Goal: Task Accomplishment & Management: Use online tool/utility

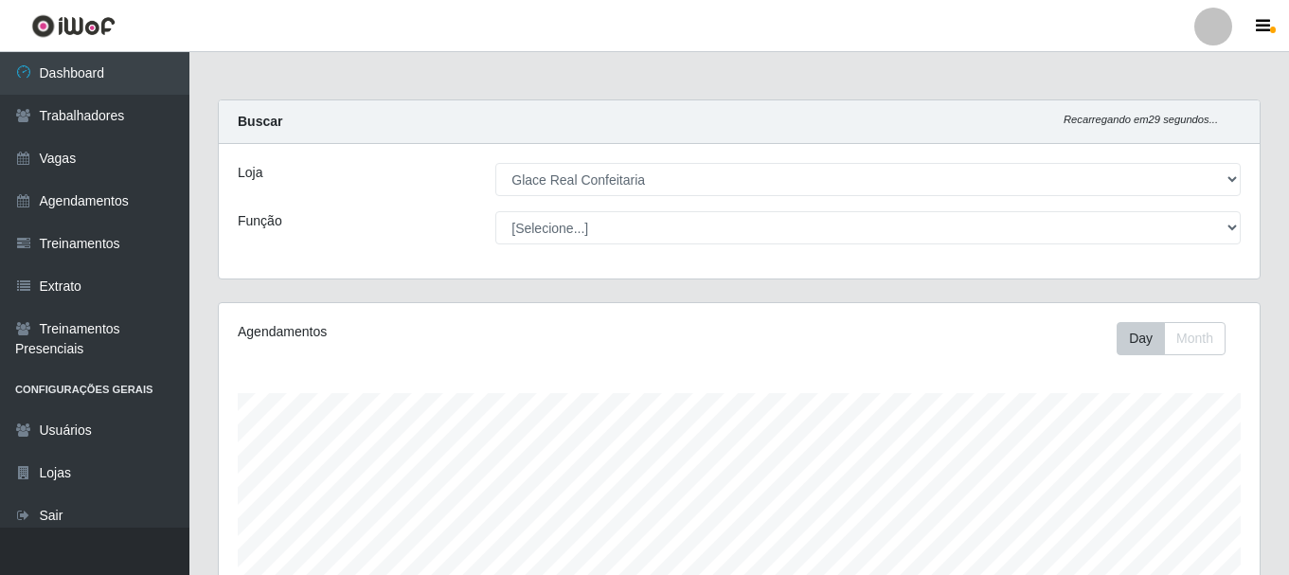
select select "445"
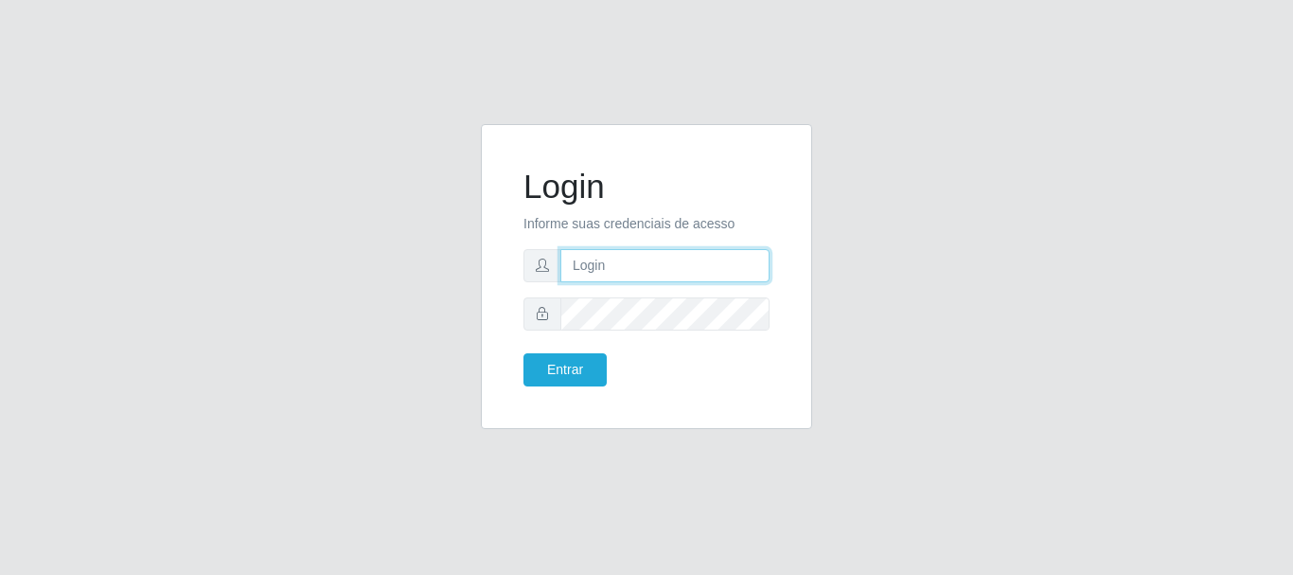
click at [597, 255] on input "text" at bounding box center [664, 265] width 209 height 33
type input "Ubiratan@confglacer"
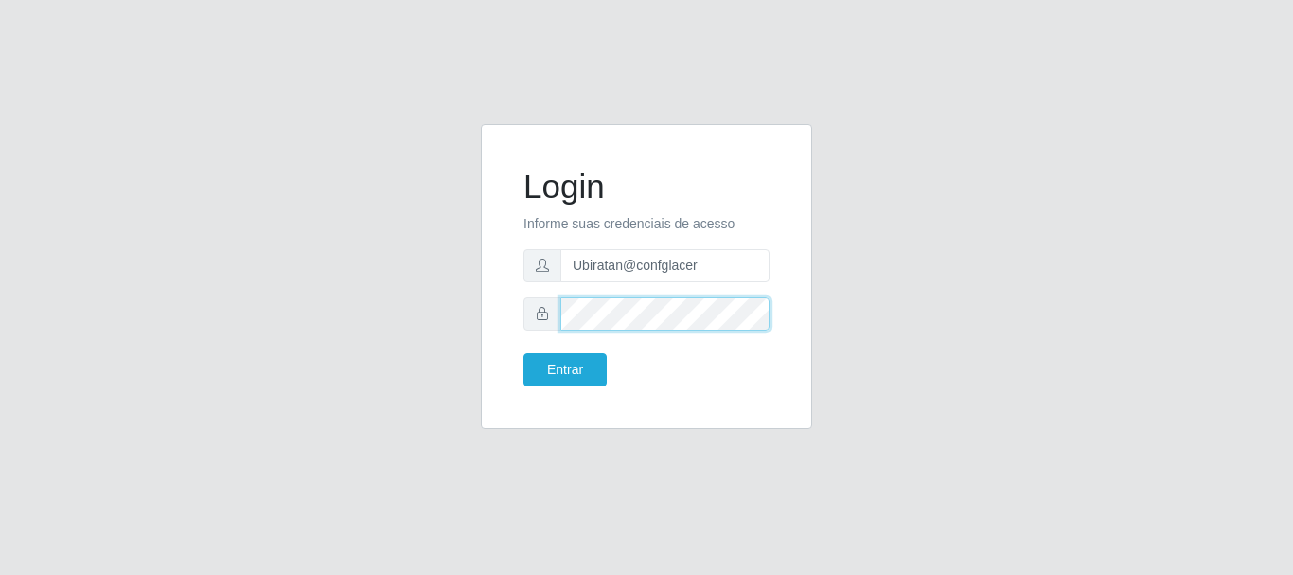
click at [524, 353] on button "Entrar" at bounding box center [565, 369] width 83 height 33
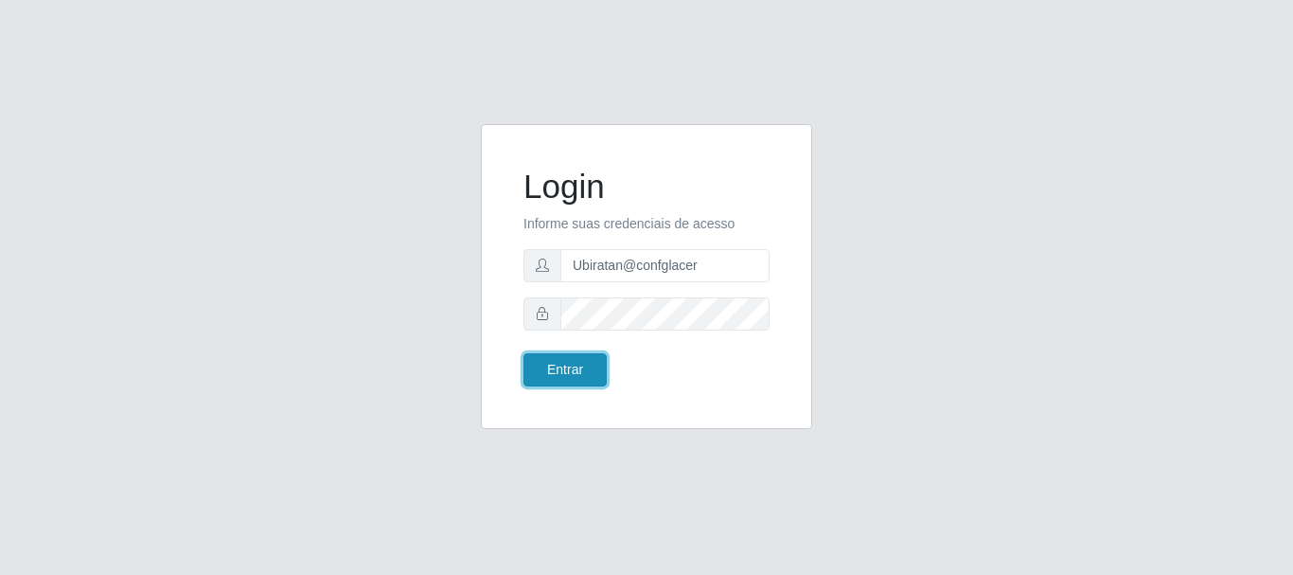
click at [585, 366] on button "Entrar" at bounding box center [565, 369] width 83 height 33
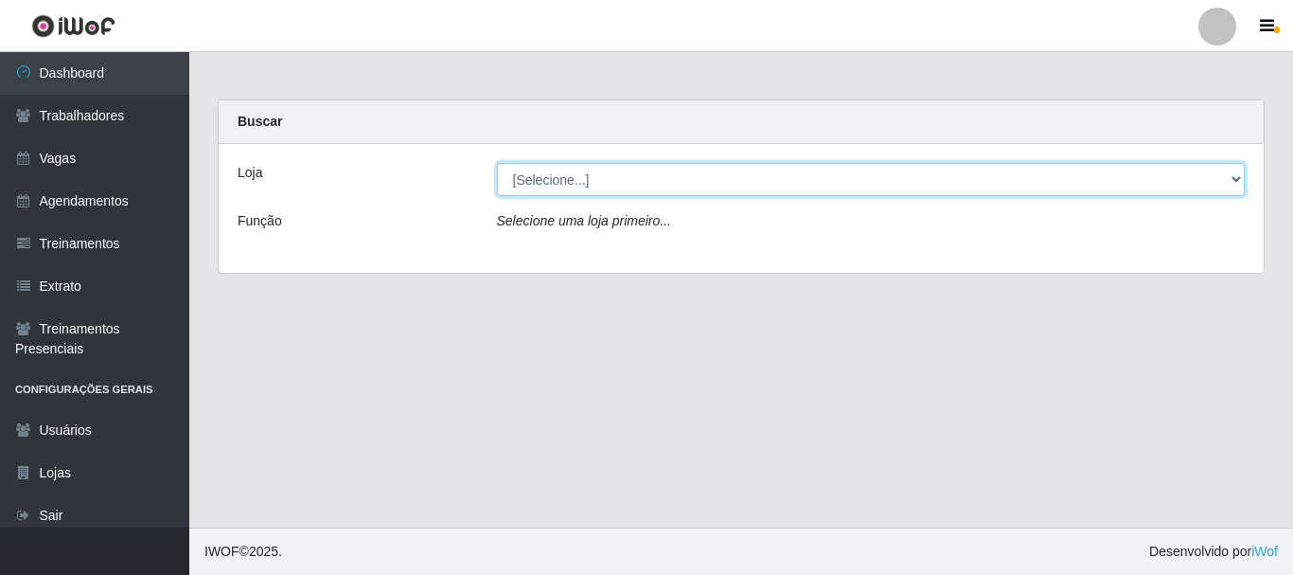
click at [645, 186] on select "[Selecione...] Glace Real Confeitaria" at bounding box center [871, 179] width 749 height 33
select select "445"
click at [497, 163] on select "[Selecione...] Glace Real Confeitaria" at bounding box center [871, 179] width 749 height 33
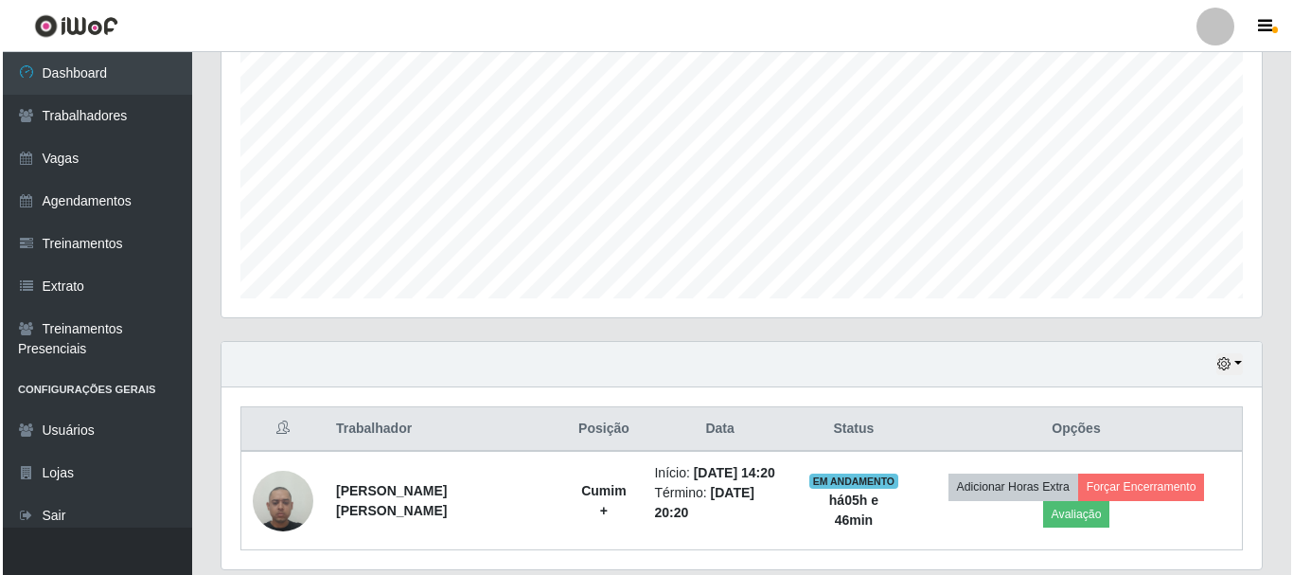
scroll to position [444, 0]
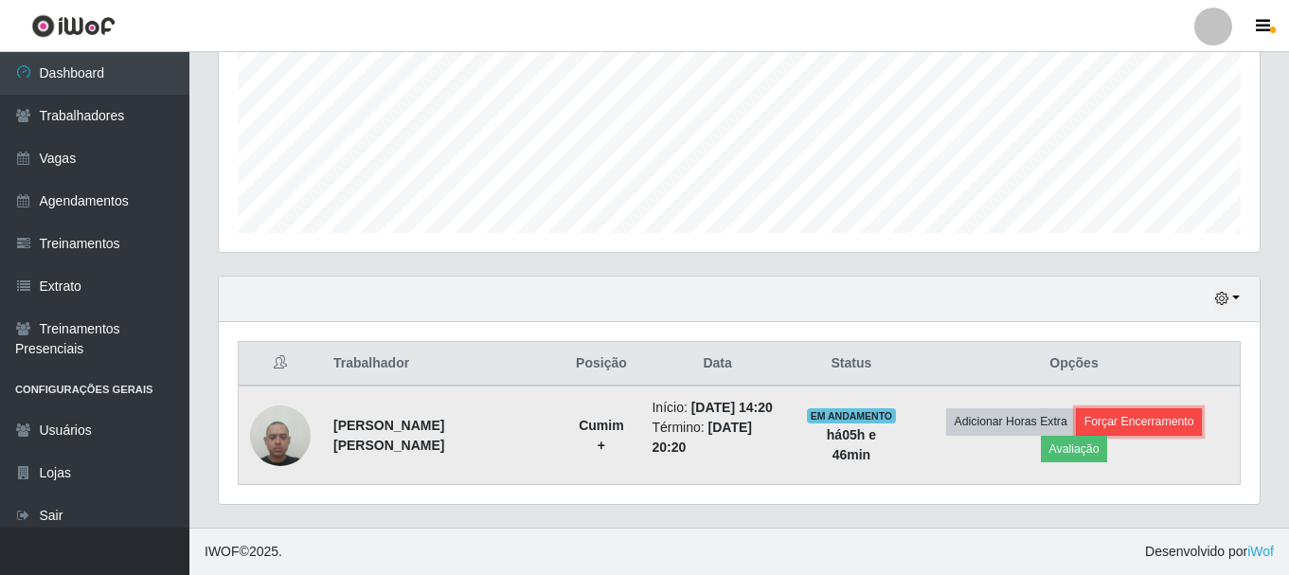
click at [1102, 416] on button "Forçar Encerramento" at bounding box center [1139, 421] width 127 height 27
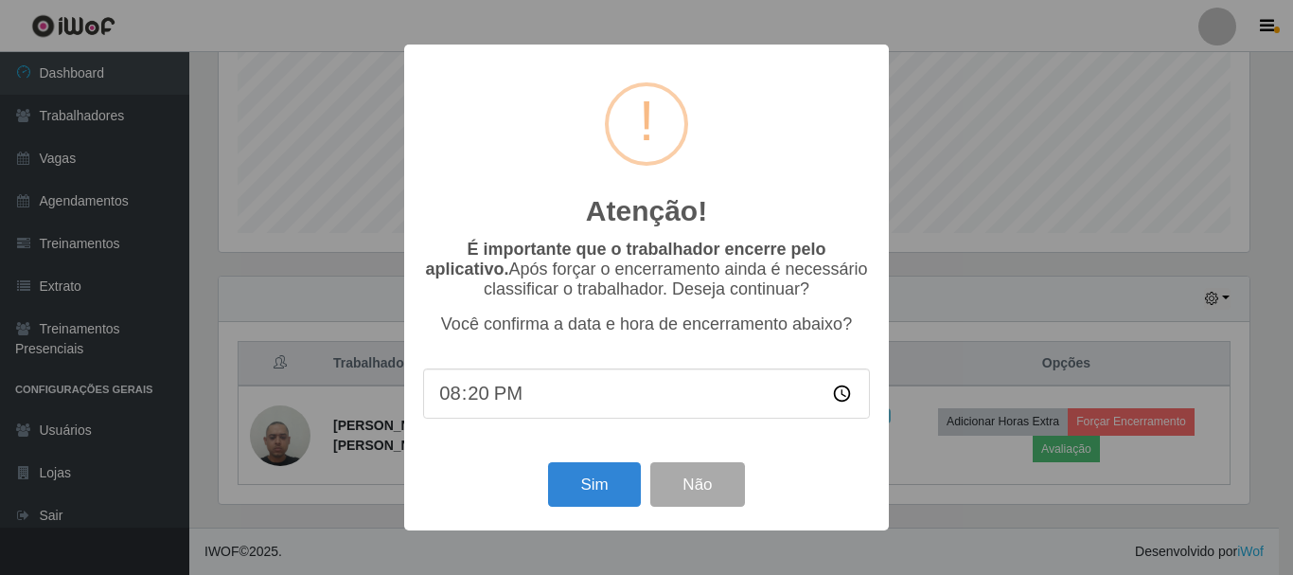
scroll to position [393, 1031]
click at [481, 405] on input "20:20" at bounding box center [646, 393] width 447 height 50
click at [592, 479] on button "Sim" at bounding box center [594, 484] width 92 height 44
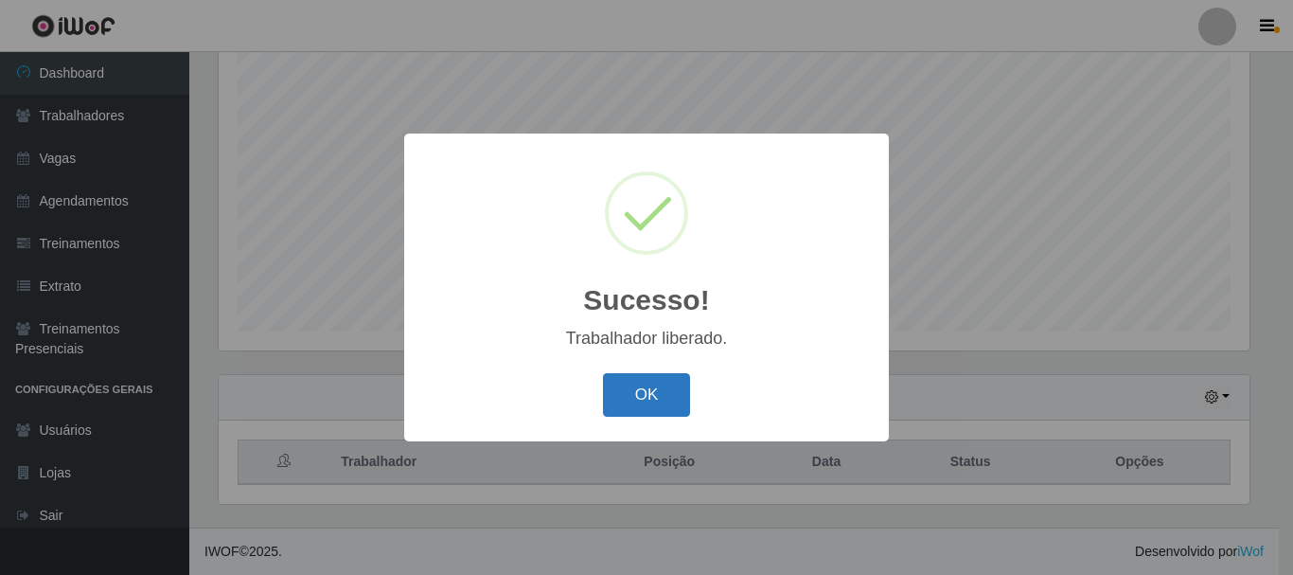
click at [620, 392] on button "OK" at bounding box center [647, 395] width 88 height 44
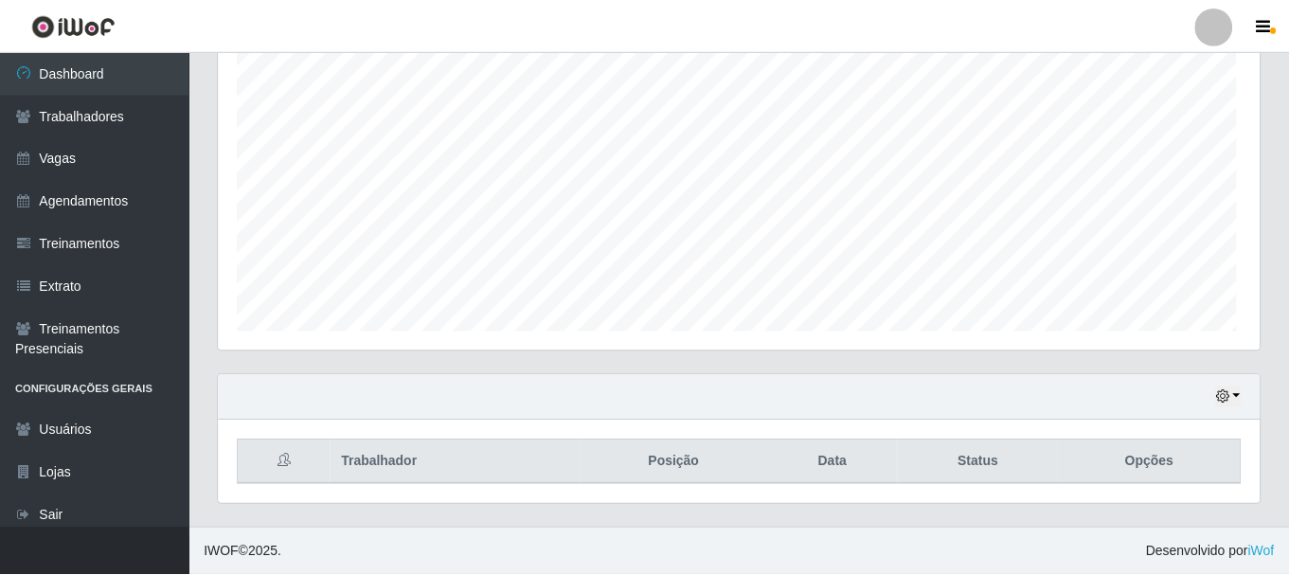
scroll to position [393, 1040]
click at [1244, 393] on div "Hoje 1 dia 3 dias 1 Semana Não encerrados" at bounding box center [739, 397] width 1040 height 45
click at [1225, 399] on icon "button" at bounding box center [1221, 396] width 13 height 13
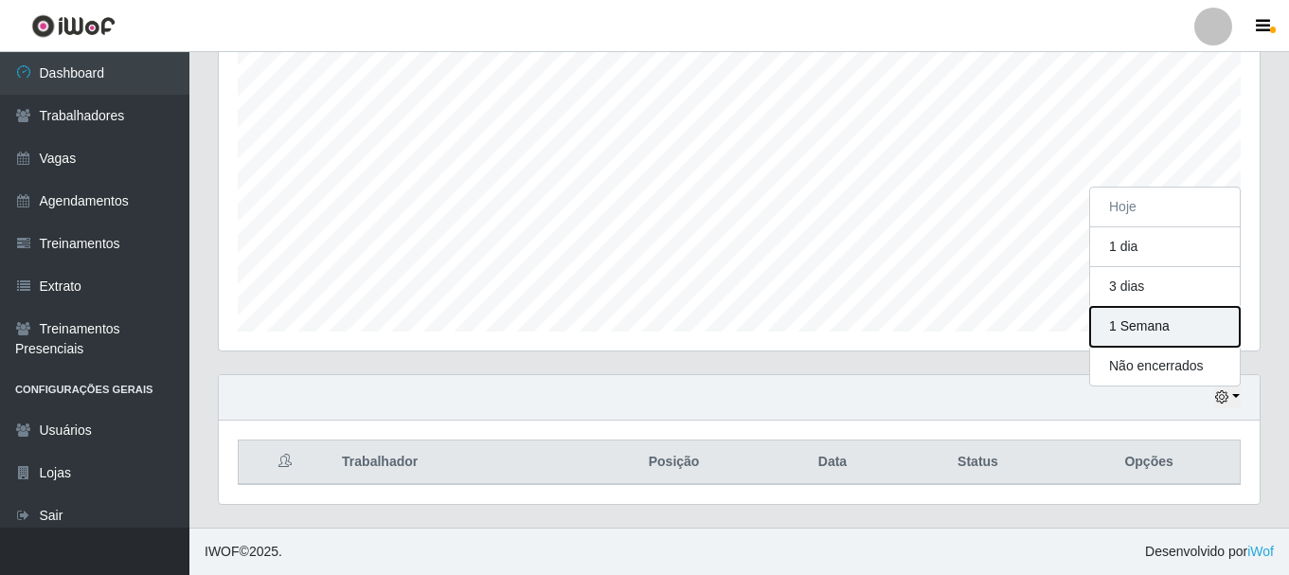
click at [1128, 321] on button "1 Semana" at bounding box center [1165, 327] width 150 height 40
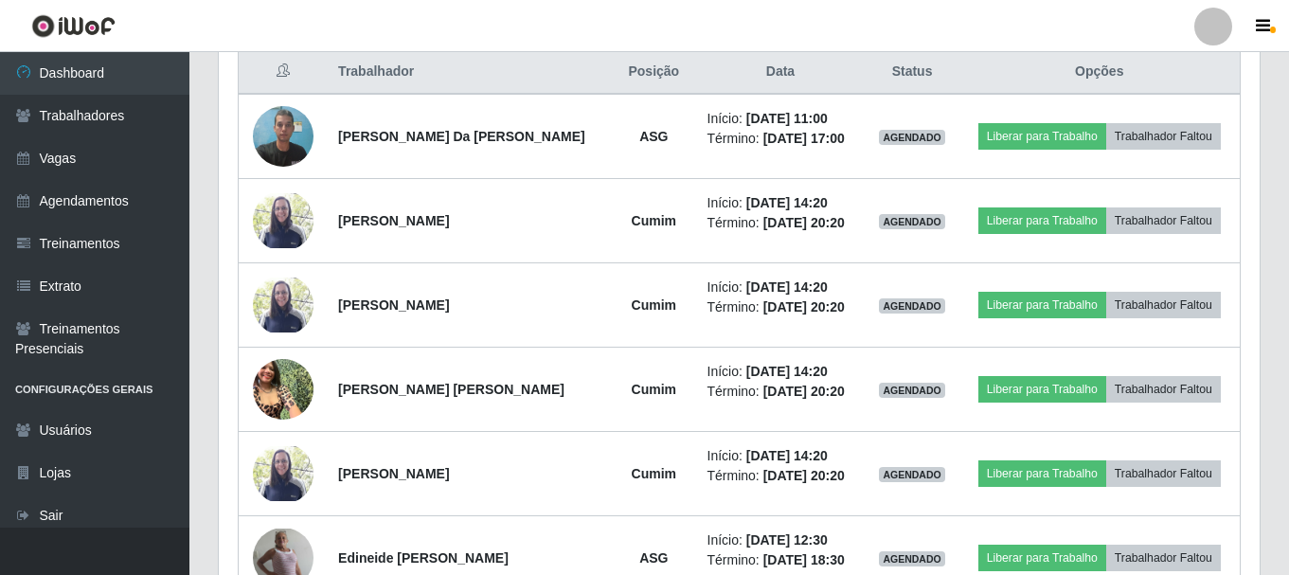
scroll to position [168, 0]
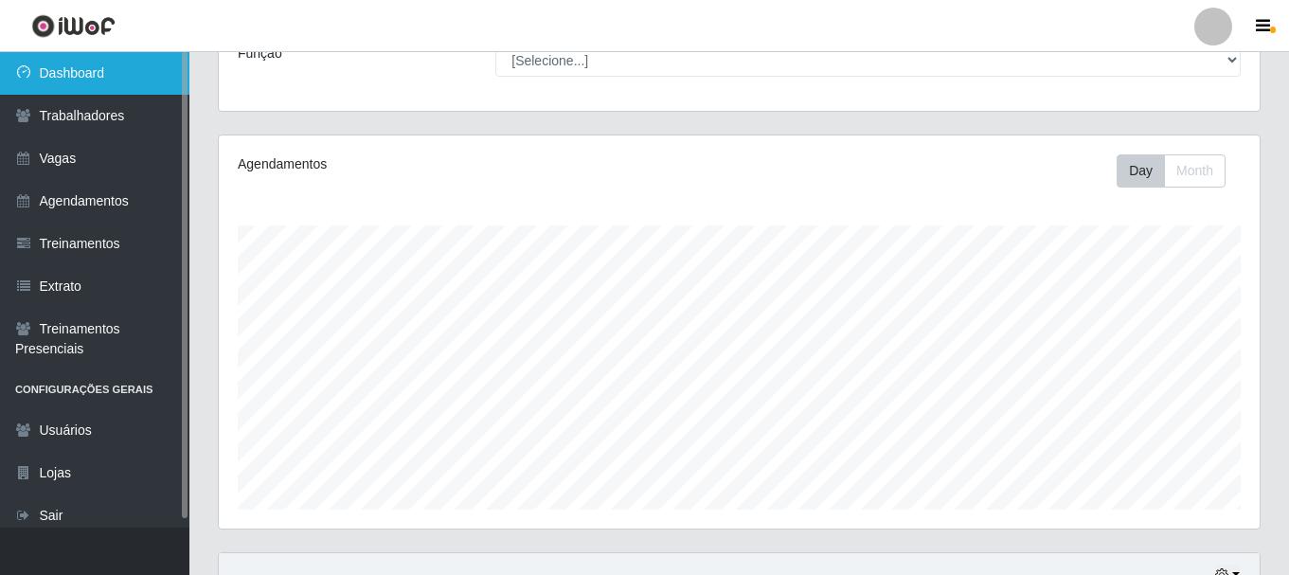
click at [54, 70] on link "Dashboard" at bounding box center [94, 73] width 189 height 43
